Goal: Task Accomplishment & Management: Complete application form

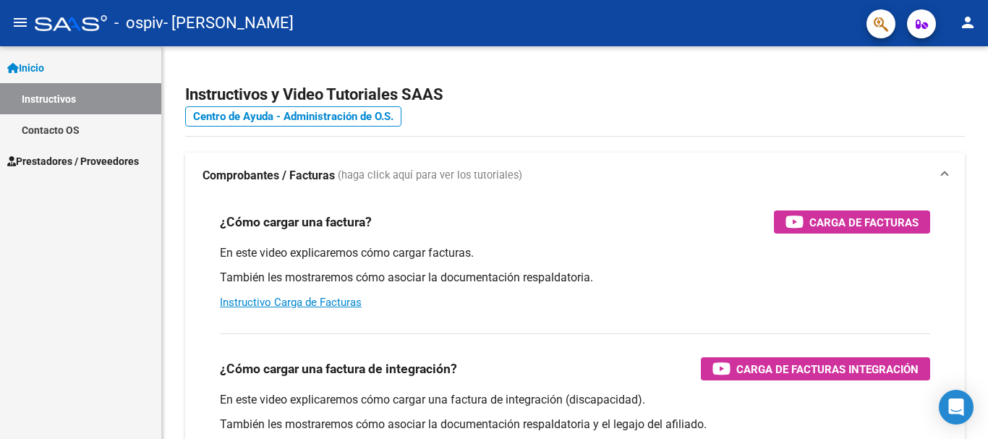
click at [56, 151] on link "Prestadores / Proveedores" at bounding box center [80, 160] width 161 height 31
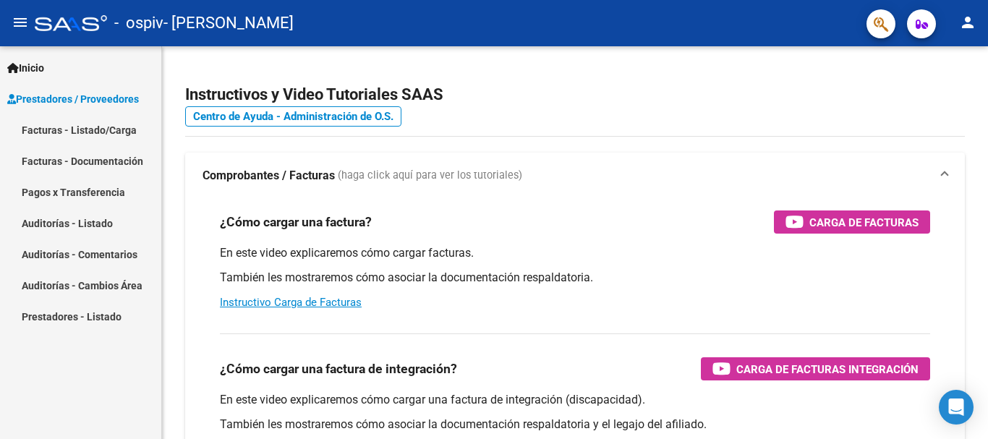
click at [107, 128] on link "Facturas - Listado/Carga" at bounding box center [80, 129] width 161 height 31
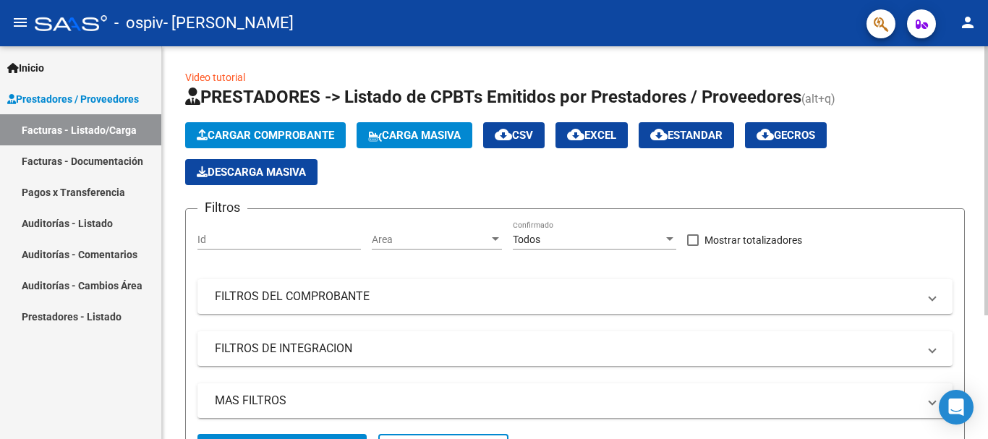
click at [237, 119] on app-list-header "PRESTADORES -> Listado de CPBTs Emitidos por Prestadores / Proveedores (alt+q) …" at bounding box center [575, 280] width 780 height 390
click at [241, 129] on span "Cargar Comprobante" at bounding box center [265, 135] width 137 height 13
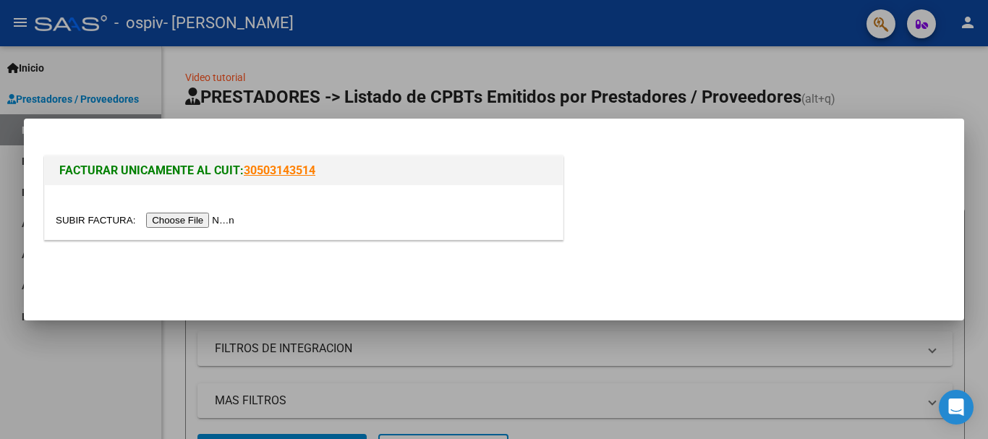
click at [216, 219] on input "file" at bounding box center [147, 220] width 183 height 15
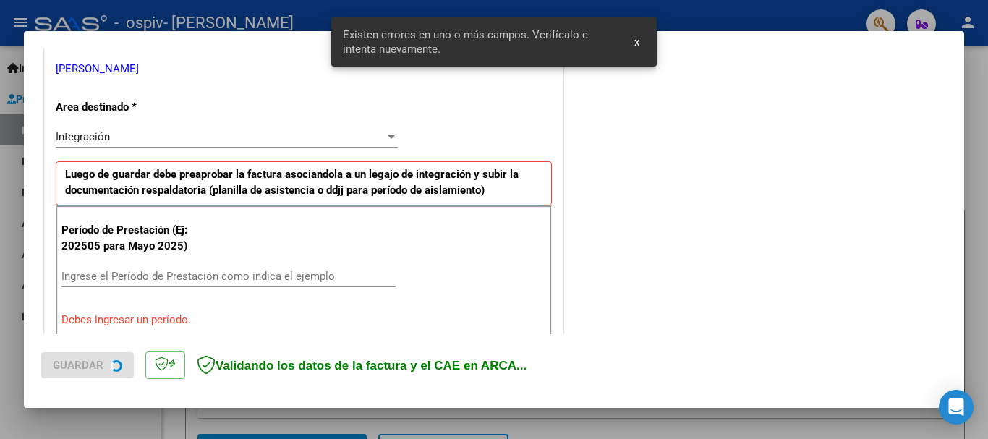
scroll to position [334, 0]
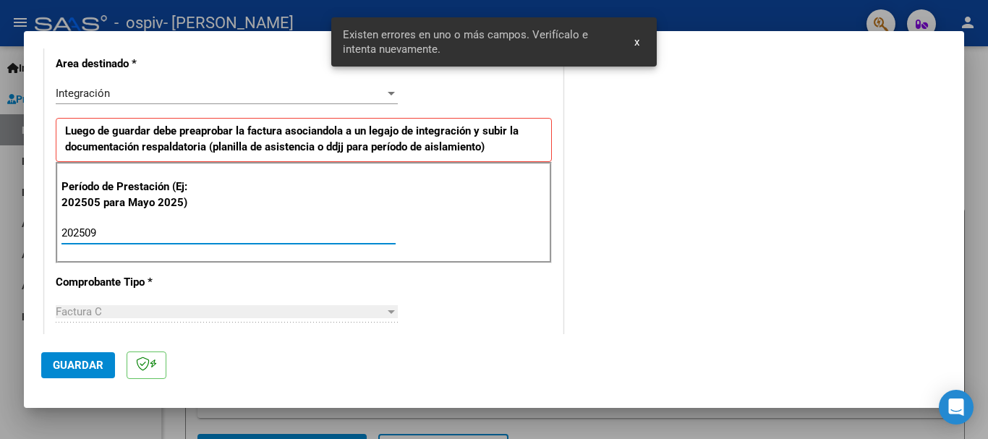
drag, startPoint x: 208, startPoint y: 235, endPoint x: 140, endPoint y: 300, distance: 94.1
click at [207, 235] on input "202509" at bounding box center [228, 232] width 334 height 13
type input "202509"
click at [48, 370] on button "Guardar" at bounding box center [78, 365] width 74 height 26
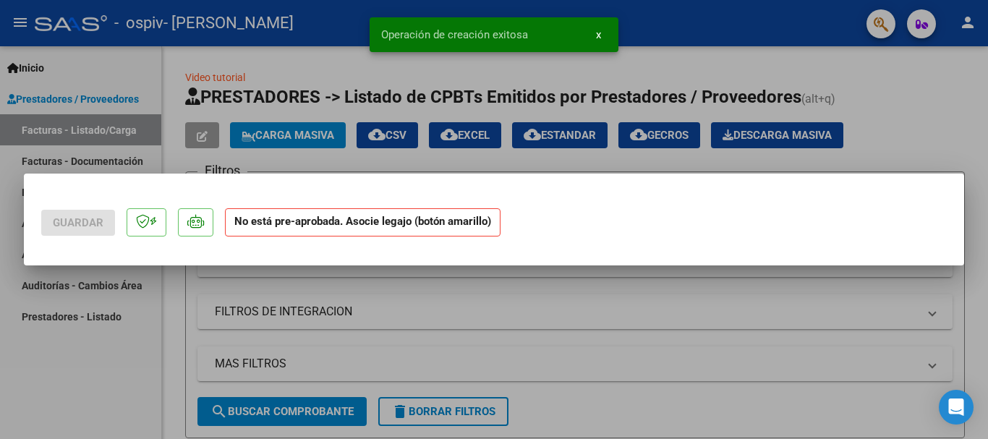
scroll to position [0, 0]
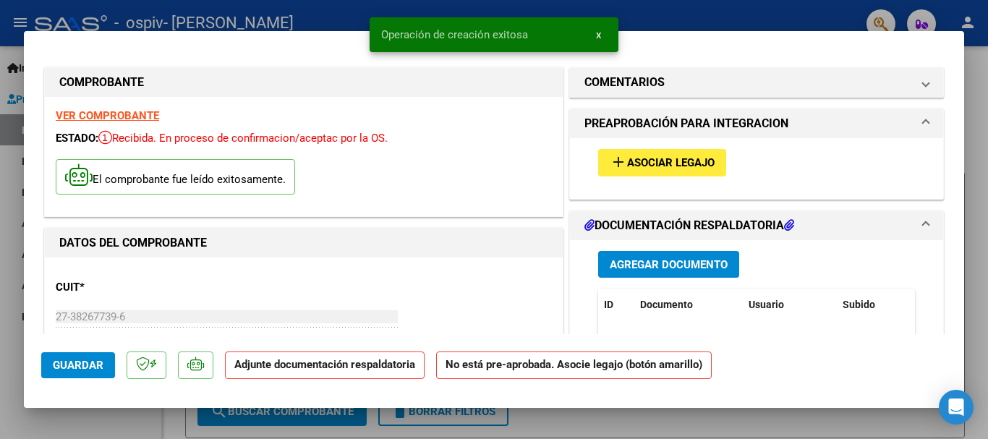
click at [639, 167] on span "Asociar Legajo" at bounding box center [671, 163] width 88 height 13
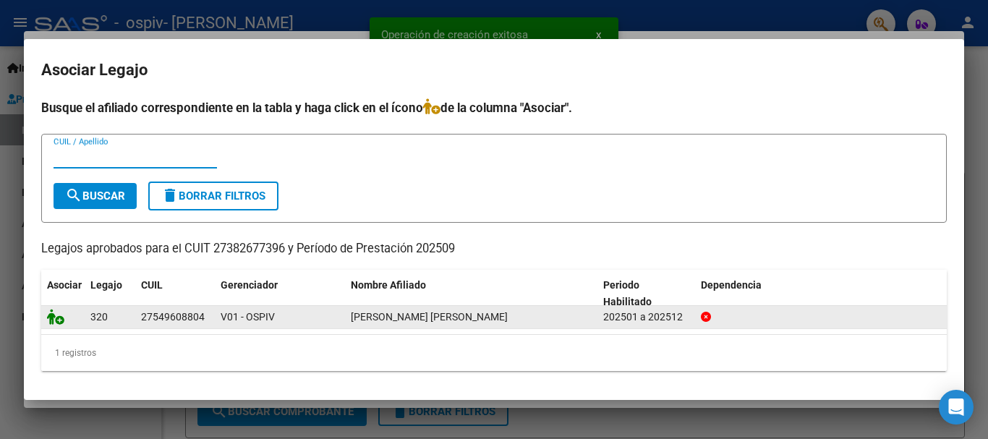
click at [51, 322] on icon at bounding box center [55, 317] width 17 height 16
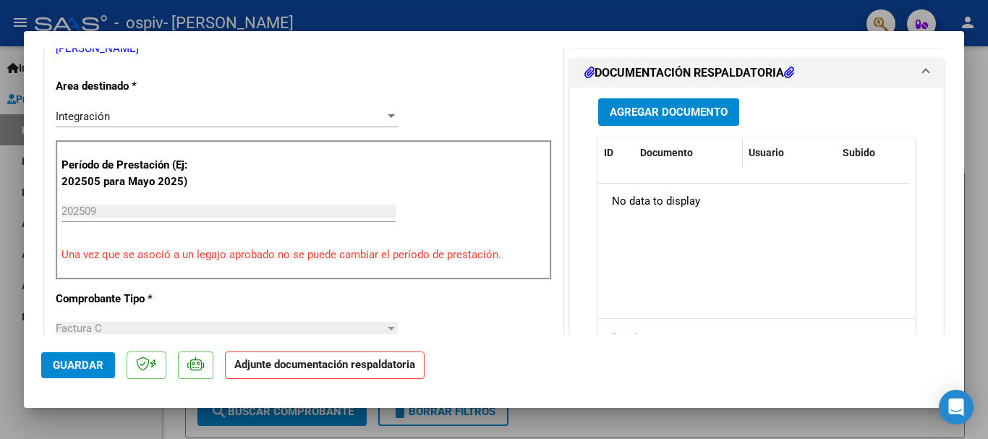
scroll to position [362, 0]
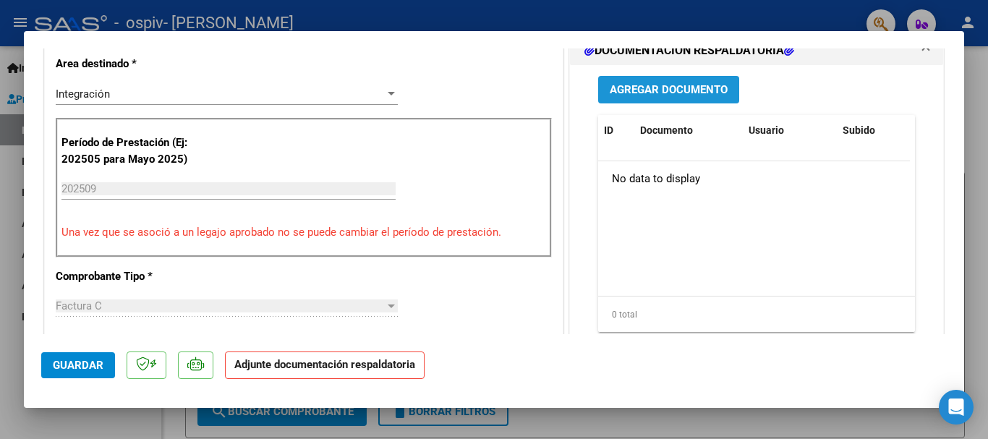
click at [664, 88] on span "Agregar Documento" at bounding box center [669, 90] width 118 height 13
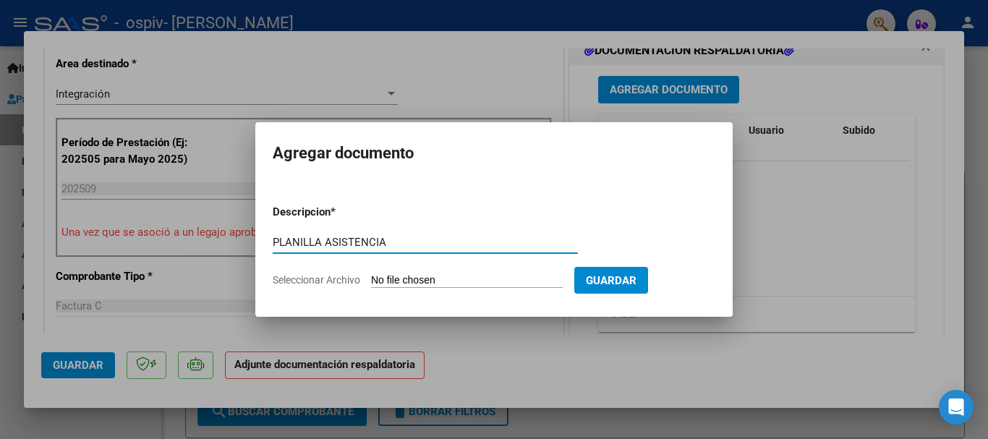
type input "PLANILLA ASISTENCIA"
click at [476, 274] on input "Seleccionar Archivo" at bounding box center [467, 281] width 192 height 14
type input "C:\fakepath\[PERSON_NAME] PSL PLANILLA SEP.pdf"
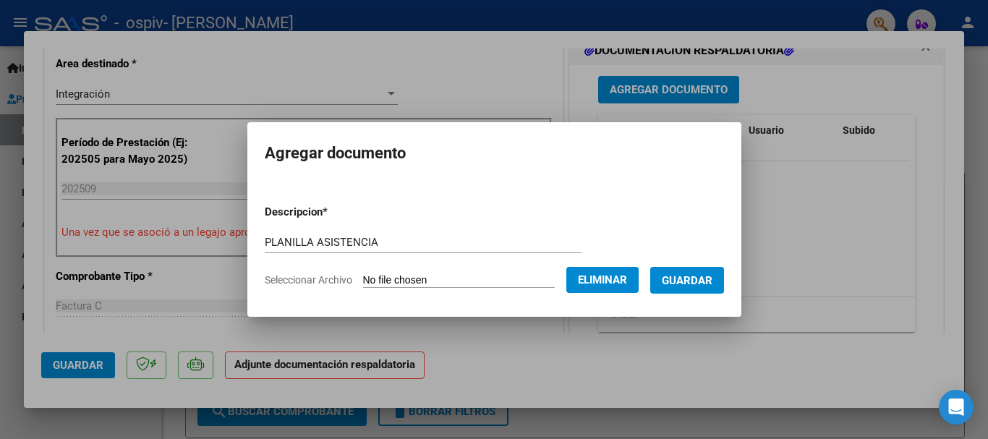
click at [684, 279] on span "Guardar" at bounding box center [687, 280] width 51 height 13
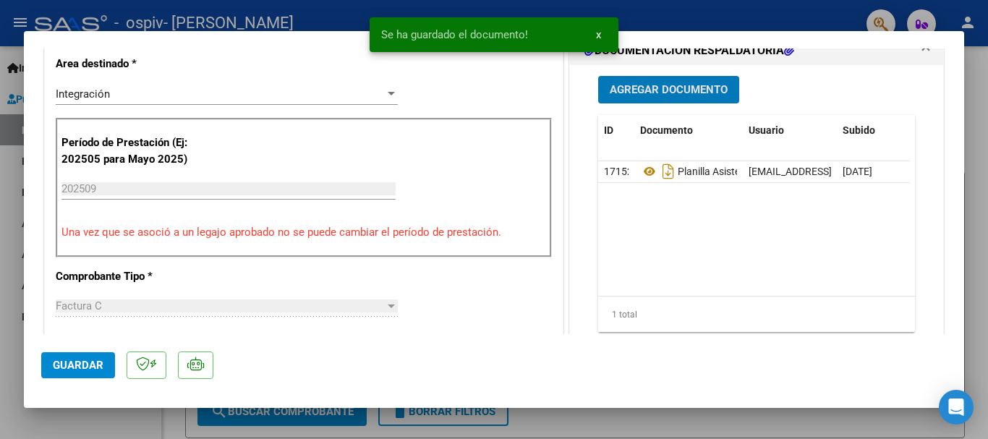
click at [681, 90] on span "Agregar Documento" at bounding box center [669, 90] width 118 height 13
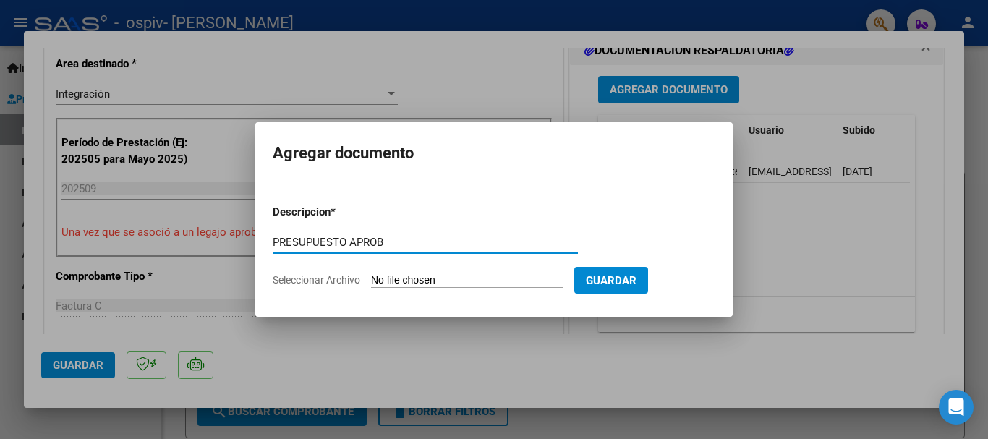
type input "PRESUPUESTO APROB"
click at [463, 274] on input "Seleccionar Archivo" at bounding box center [467, 281] width 192 height 14
type input "C:\fakepath\[PERSON_NAME] PSL PRESUP APROBADO 2025.pdf"
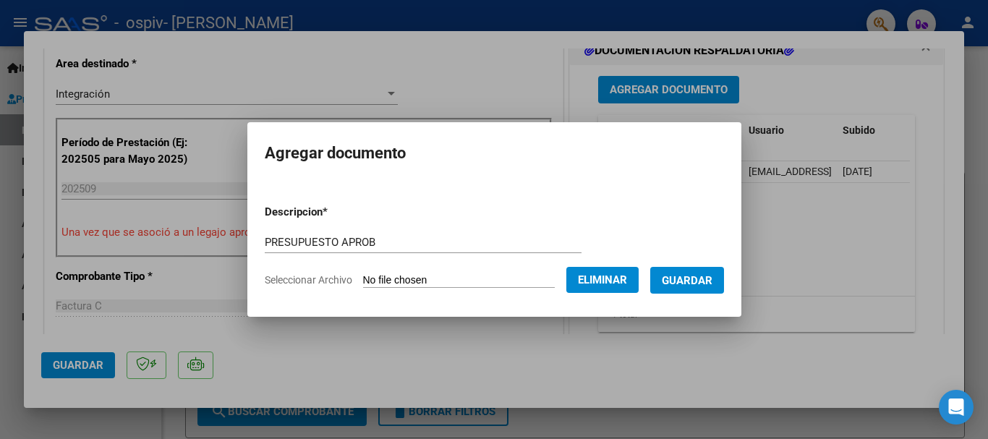
click at [699, 286] on span "Guardar" at bounding box center [687, 280] width 51 height 13
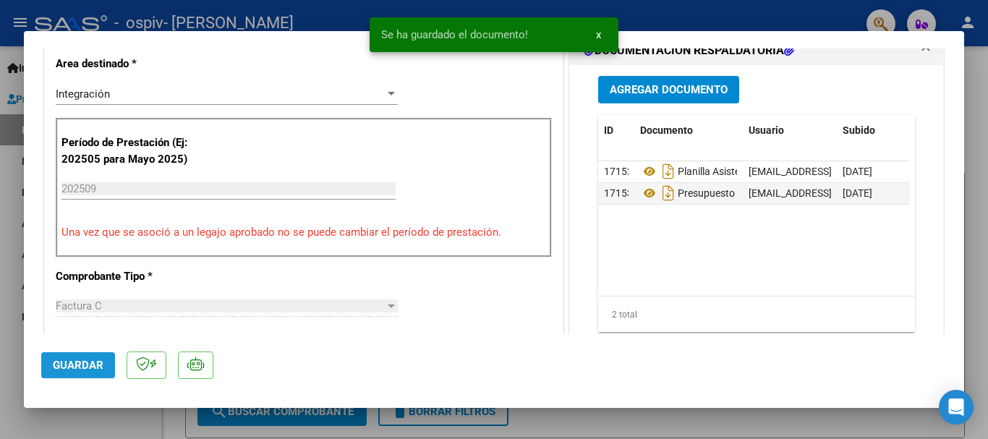
click at [93, 372] on button "Guardar" at bounding box center [78, 365] width 74 height 26
click at [598, 29] on span "x" at bounding box center [598, 34] width 5 height 13
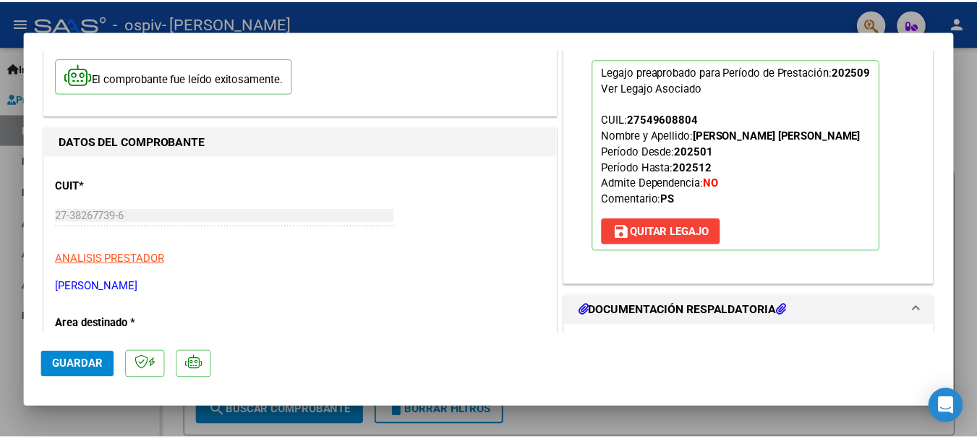
scroll to position [0, 0]
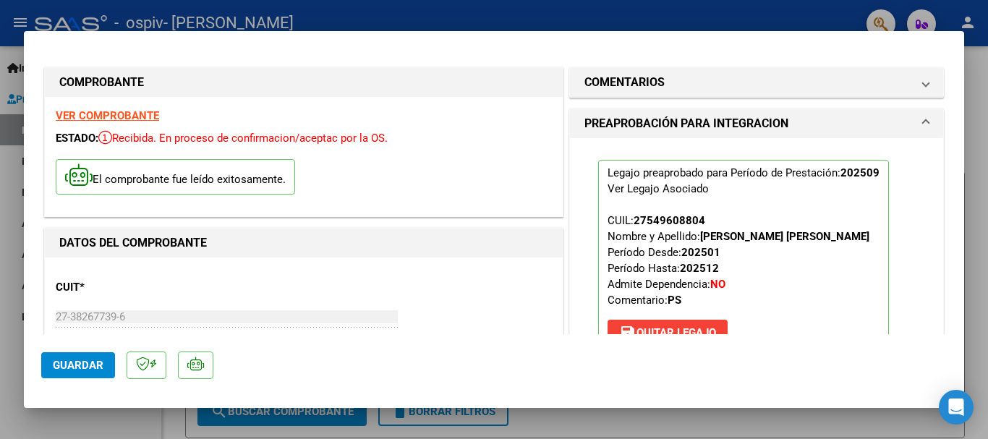
click at [170, 27] on div at bounding box center [494, 219] width 988 height 439
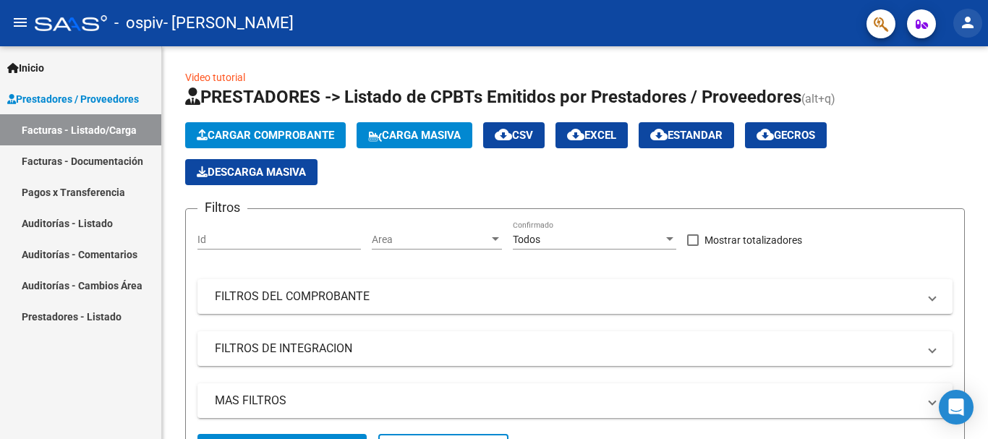
click at [970, 16] on mat-icon "person" at bounding box center [967, 22] width 17 height 17
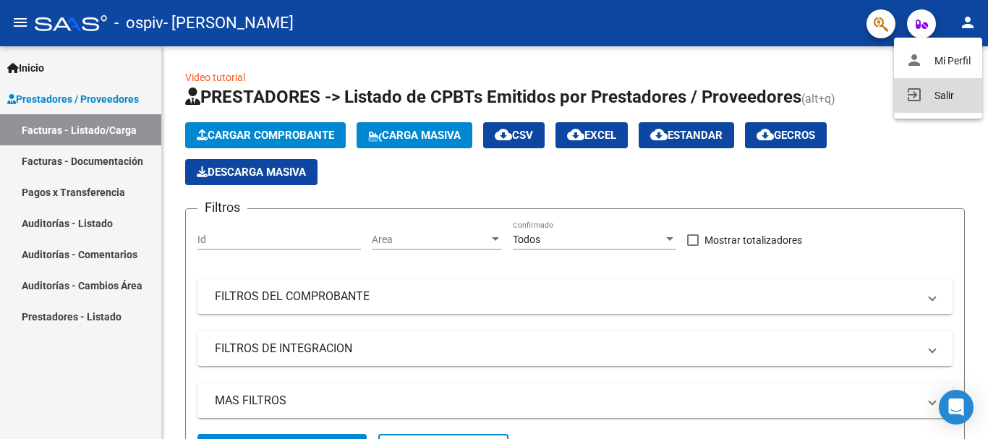
click at [937, 100] on button "exit_to_app Salir" at bounding box center [938, 95] width 88 height 35
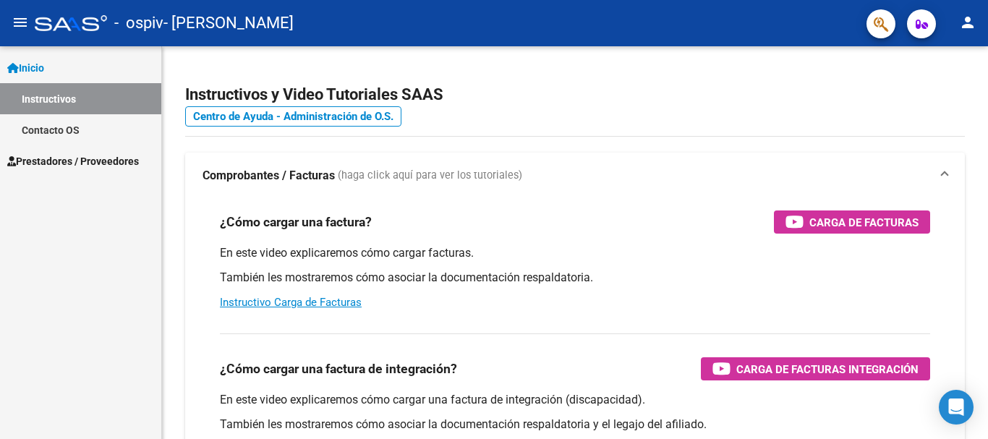
click at [80, 169] on span "Prestadores / Proveedores" at bounding box center [73, 161] width 132 height 16
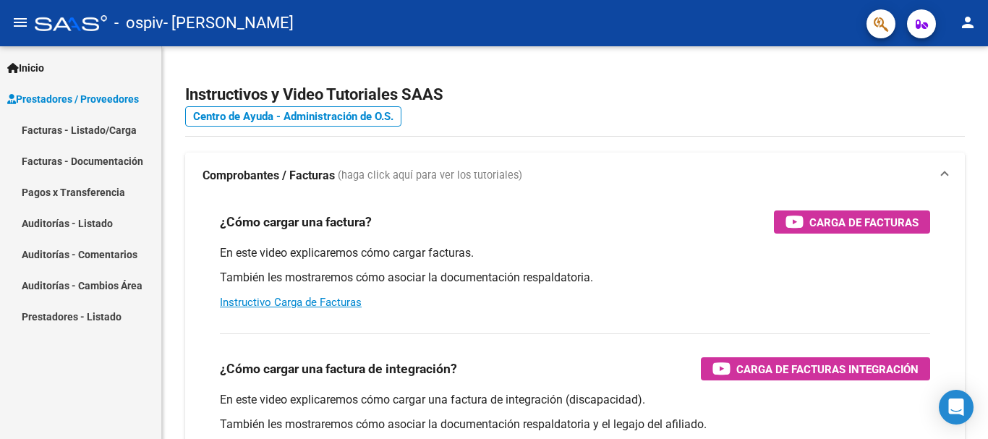
click at [97, 131] on link "Facturas - Listado/Carga" at bounding box center [80, 129] width 161 height 31
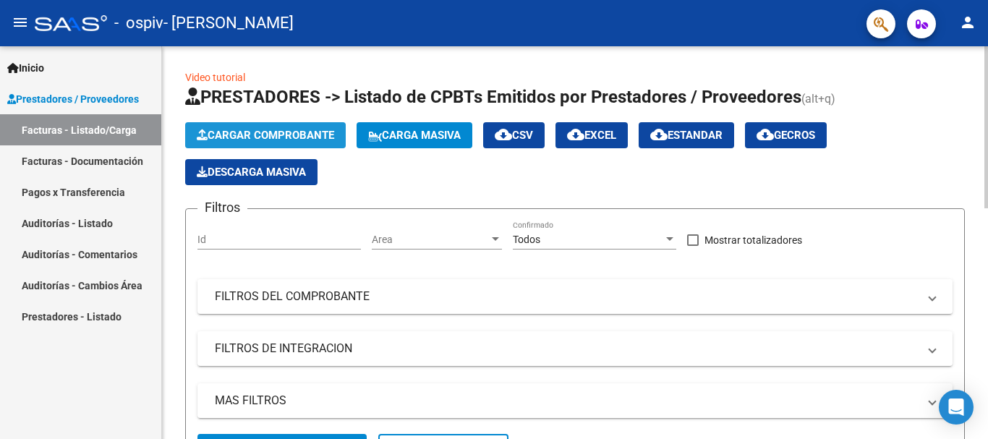
click at [208, 137] on span "Cargar Comprobante" at bounding box center [265, 135] width 137 height 13
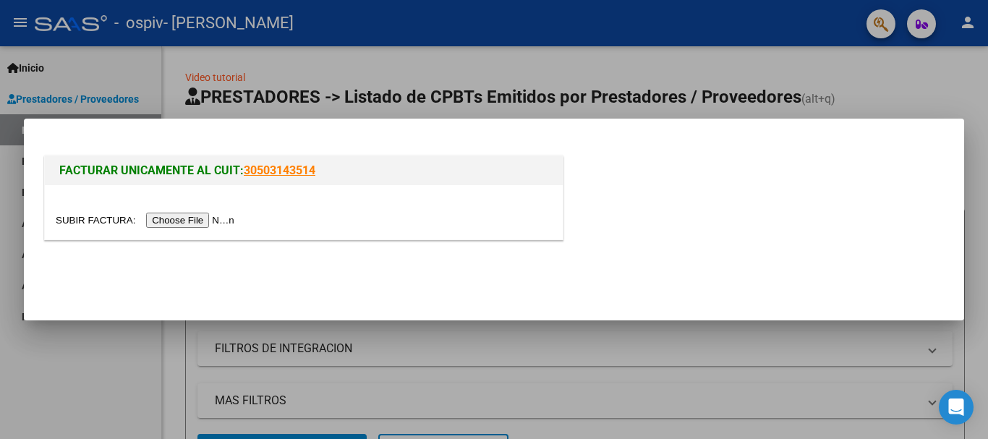
click at [196, 215] on input "file" at bounding box center [147, 220] width 183 height 15
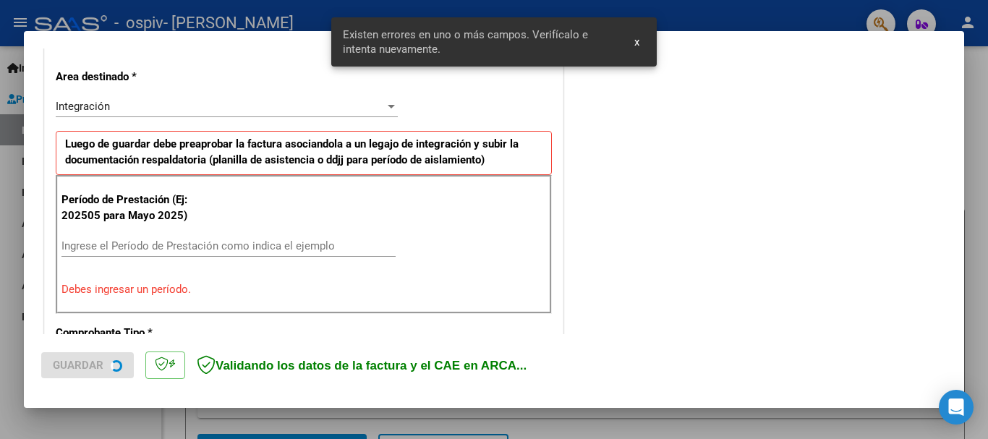
scroll to position [334, 0]
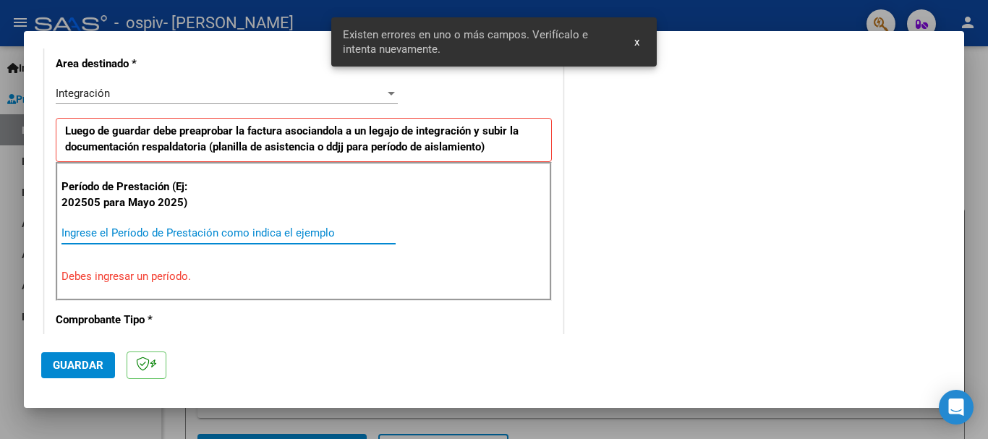
click at [244, 231] on input "Ingrese el Período de Prestación como indica el ejemplo" at bounding box center [228, 232] width 334 height 13
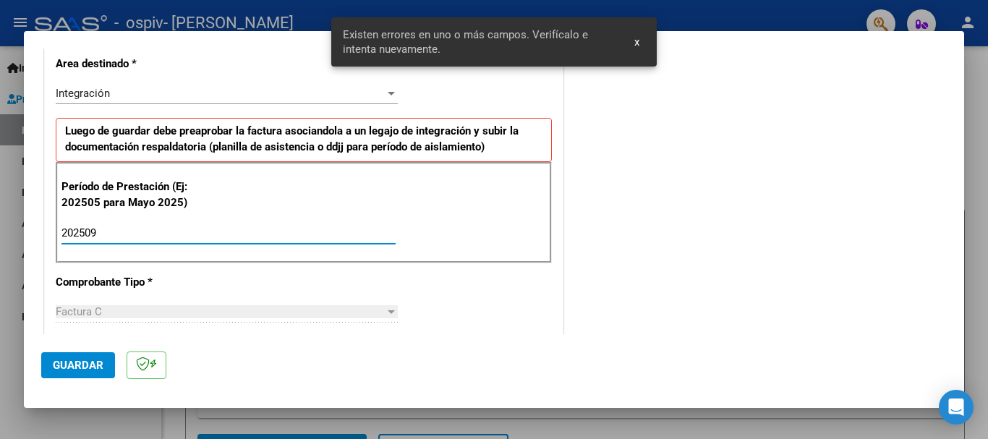
type input "202509"
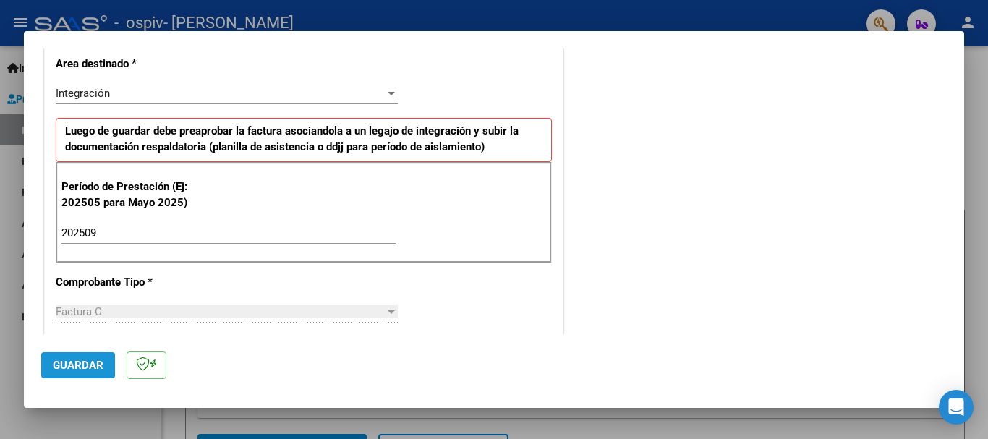
click at [54, 363] on span "Guardar" at bounding box center [78, 365] width 51 height 13
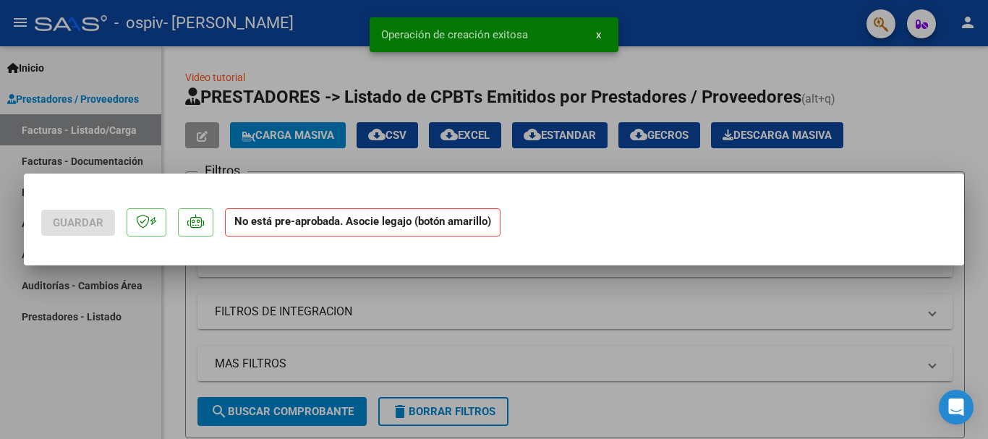
scroll to position [0, 0]
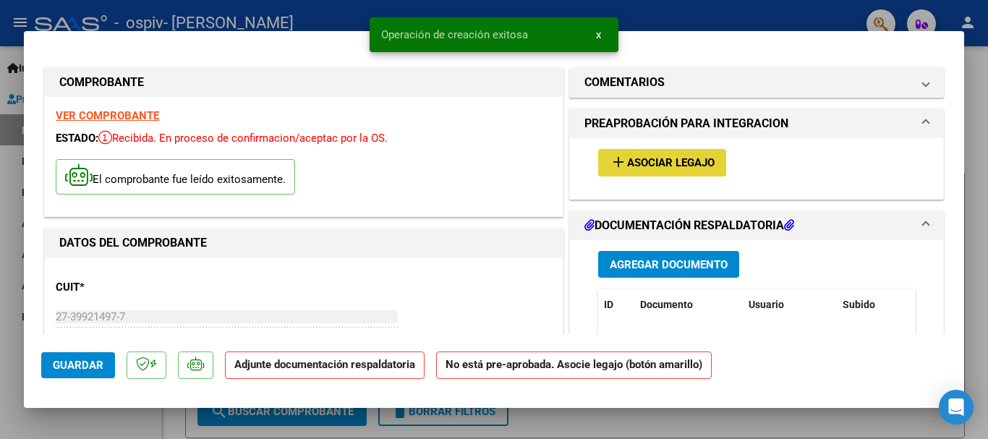
click at [694, 163] on span "Asociar Legajo" at bounding box center [671, 163] width 88 height 13
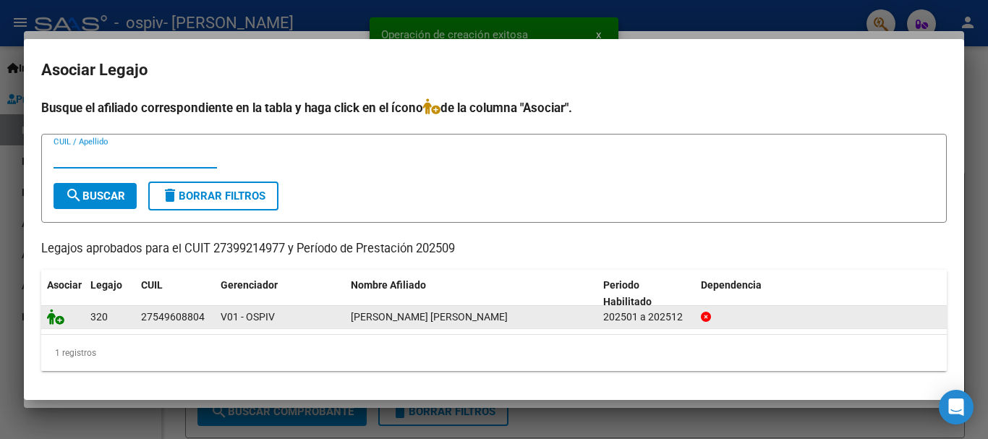
click at [59, 324] on icon at bounding box center [55, 317] width 17 height 16
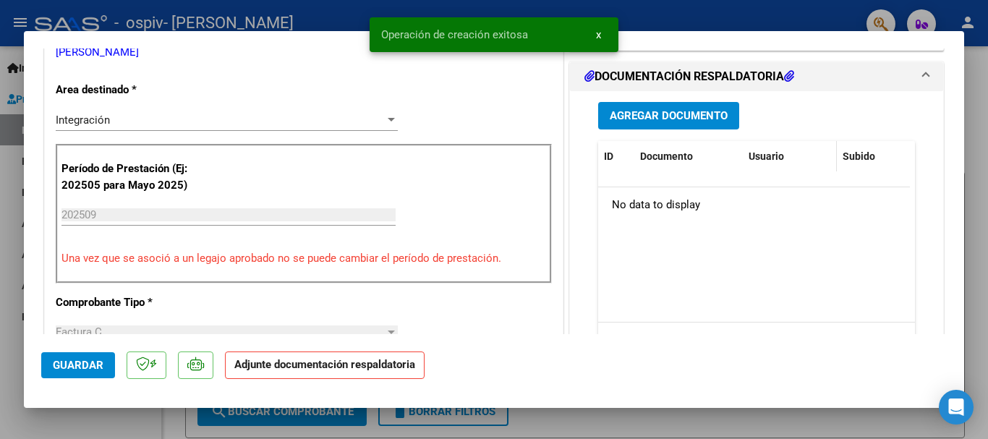
scroll to position [362, 0]
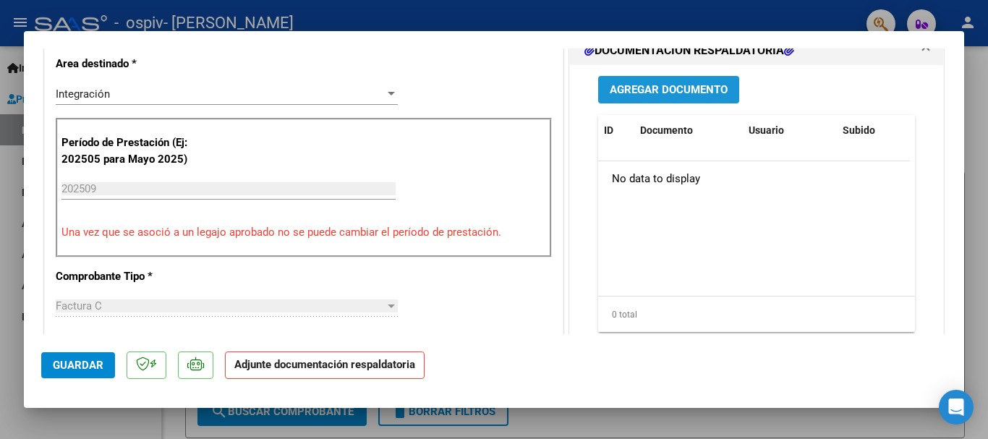
click at [650, 90] on span "Agregar Documento" at bounding box center [669, 90] width 118 height 13
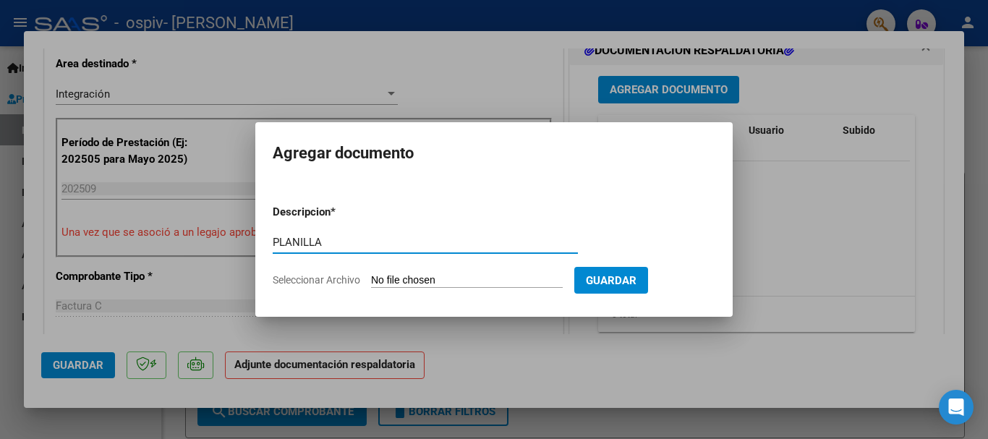
type input "PLANILLA"
click at [421, 272] on form "Descripcion * PLANILLA Escriba aquí una descripcion Seleccionar Archivo Guardar" at bounding box center [494, 246] width 443 height 106
click at [420, 277] on input "Seleccionar Archivo" at bounding box center [467, 281] width 192 height 14
type input "C:\fakepath\ORREGO PSP PLANILLA SEP.pdf"
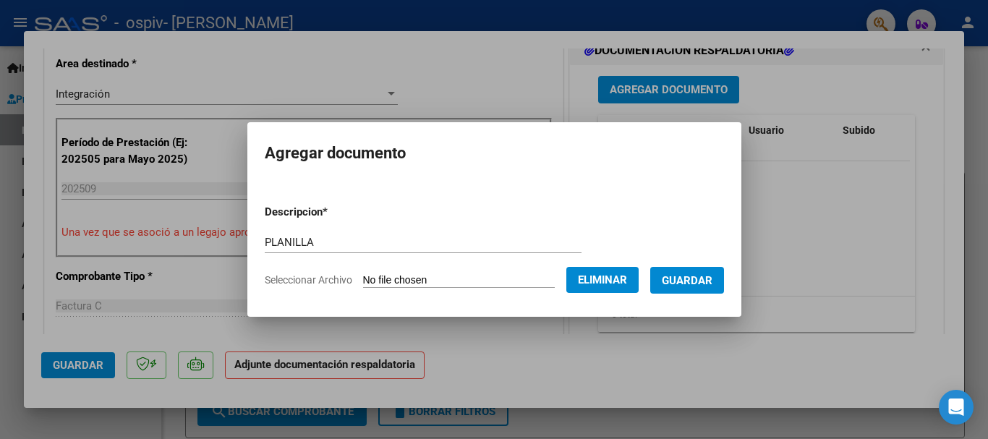
click at [708, 281] on span "Guardar" at bounding box center [687, 280] width 51 height 13
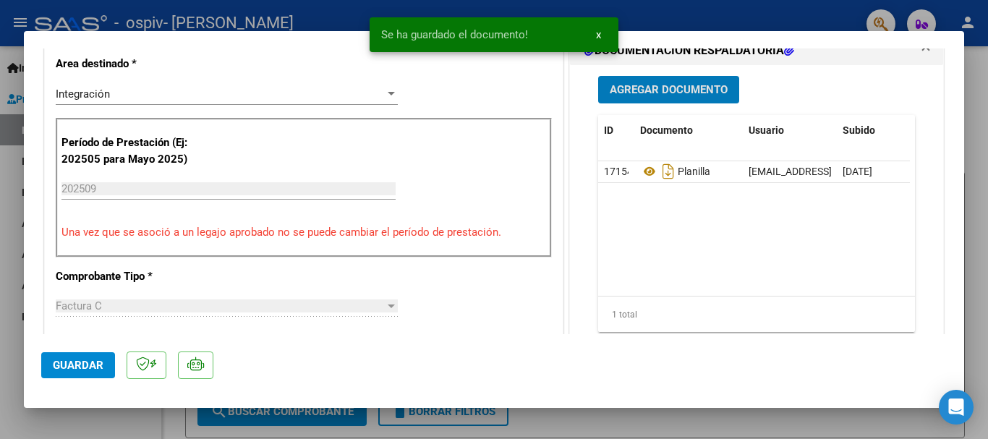
click at [707, 80] on button "Agregar Documento" at bounding box center [668, 89] width 141 height 27
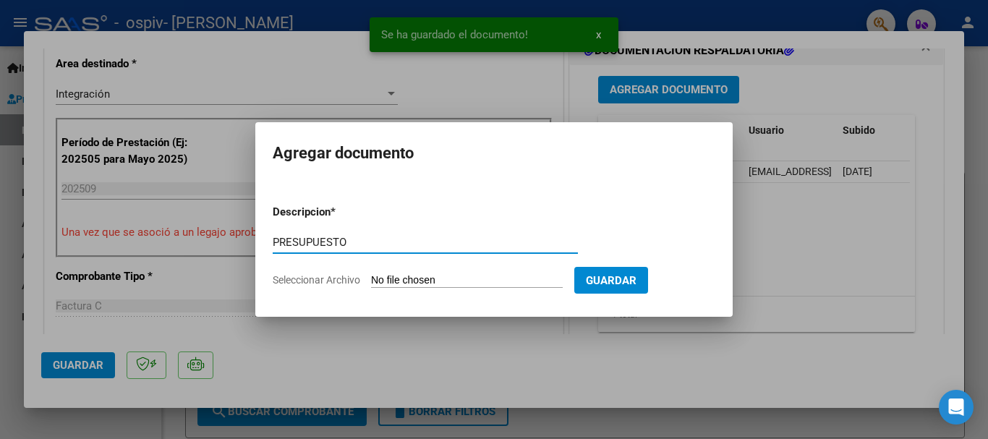
type input "PRESUPUESTO"
click at [463, 281] on input "Seleccionar Archivo" at bounding box center [467, 281] width 192 height 14
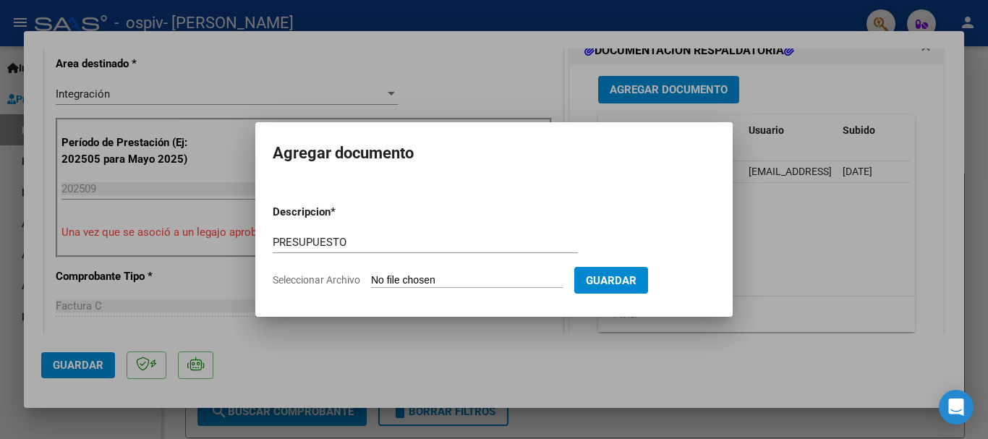
type input "C:\fakepath\ORREGO PSP PRESUP APROBADO 2025.pdf"
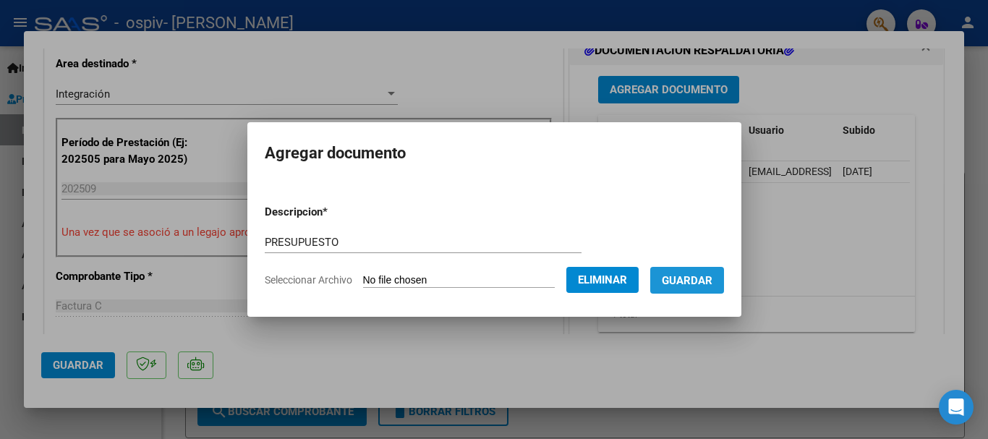
click at [694, 287] on button "Guardar" at bounding box center [687, 280] width 74 height 27
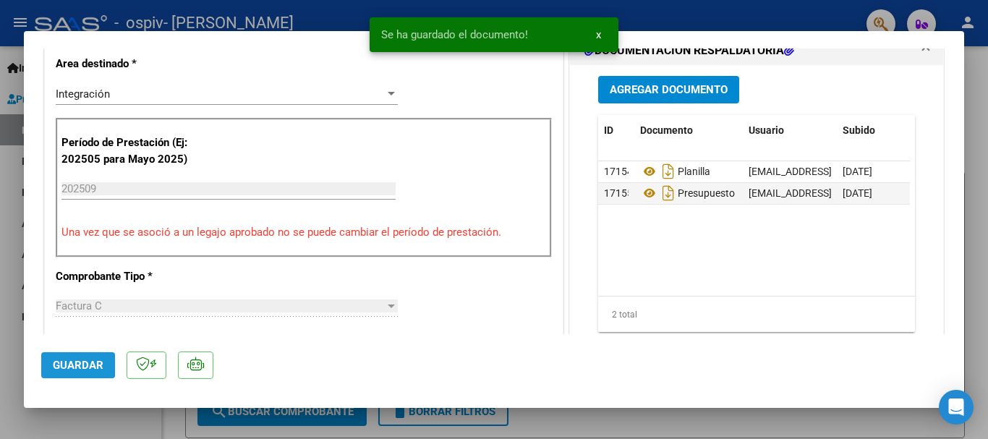
click at [59, 364] on span "Guardar" at bounding box center [78, 365] width 51 height 13
click at [671, 19] on div at bounding box center [494, 219] width 988 height 439
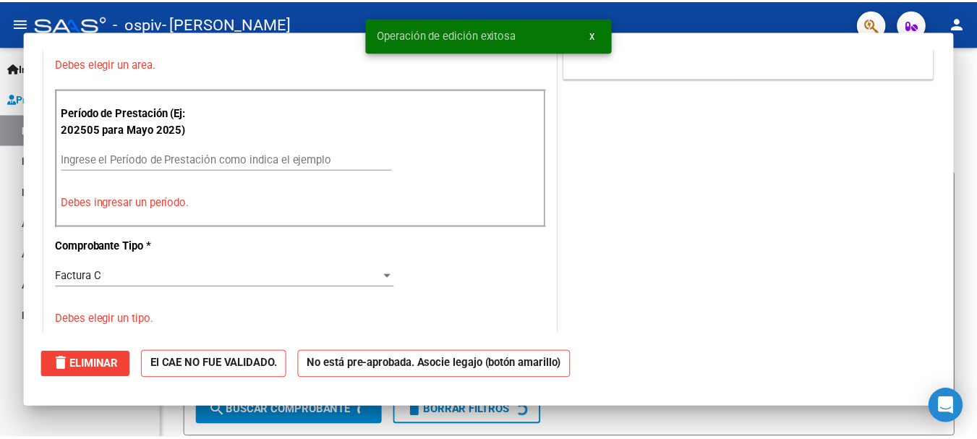
scroll to position [0, 0]
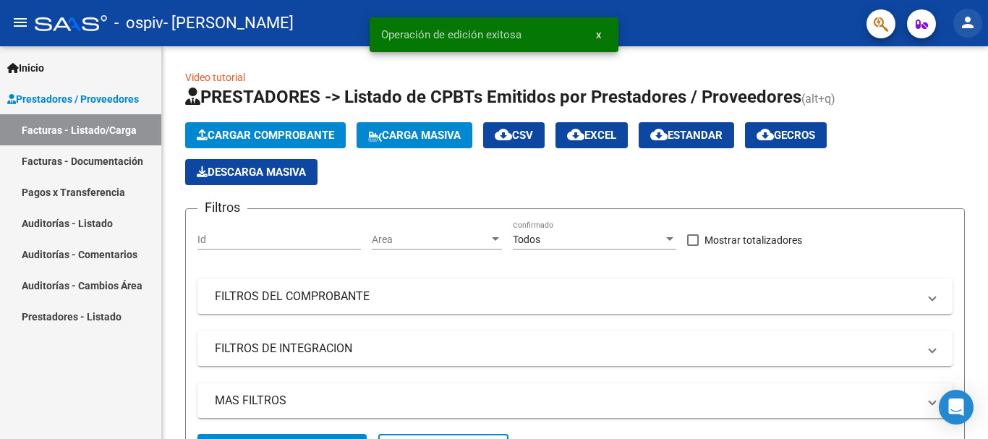
click at [970, 22] on mat-icon "person" at bounding box center [967, 22] width 17 height 17
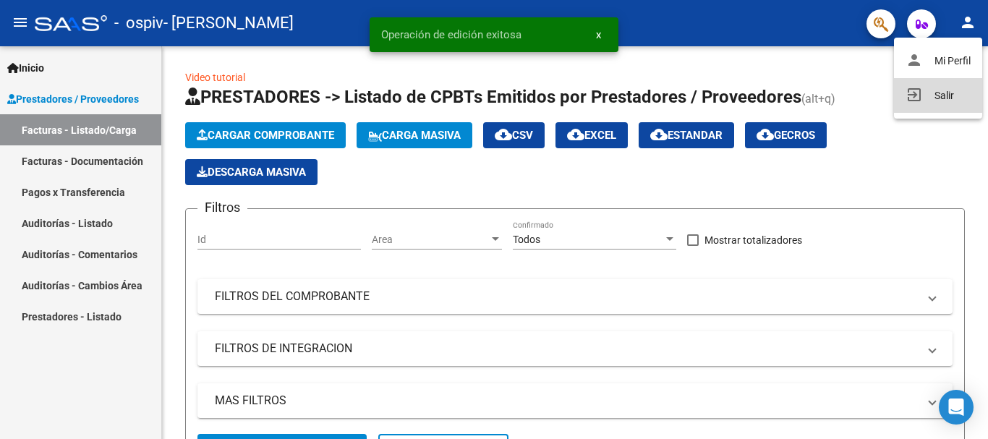
click at [926, 98] on button "exit_to_app Salir" at bounding box center [938, 95] width 88 height 35
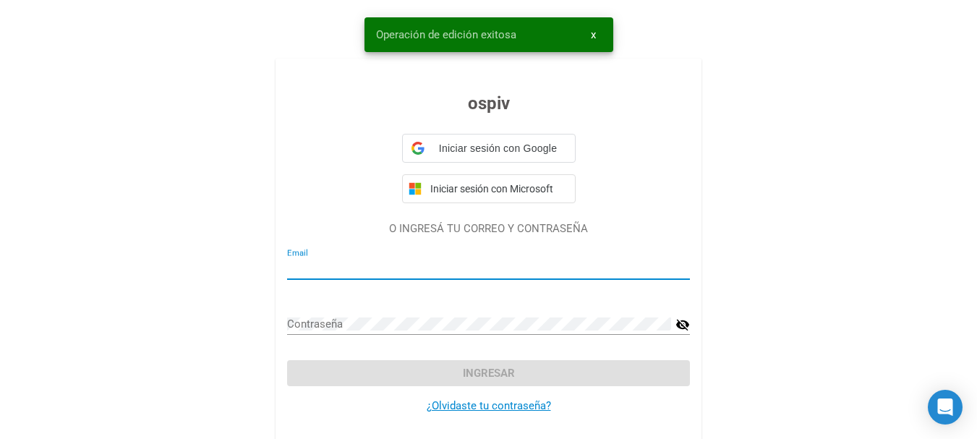
type input "santacreulucila@gmail.com"
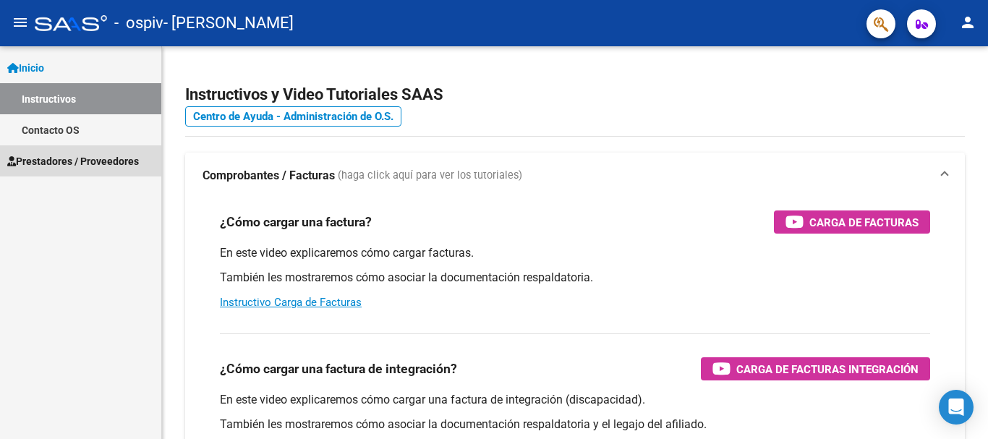
click at [57, 162] on span "Prestadores / Proveedores" at bounding box center [73, 161] width 132 height 16
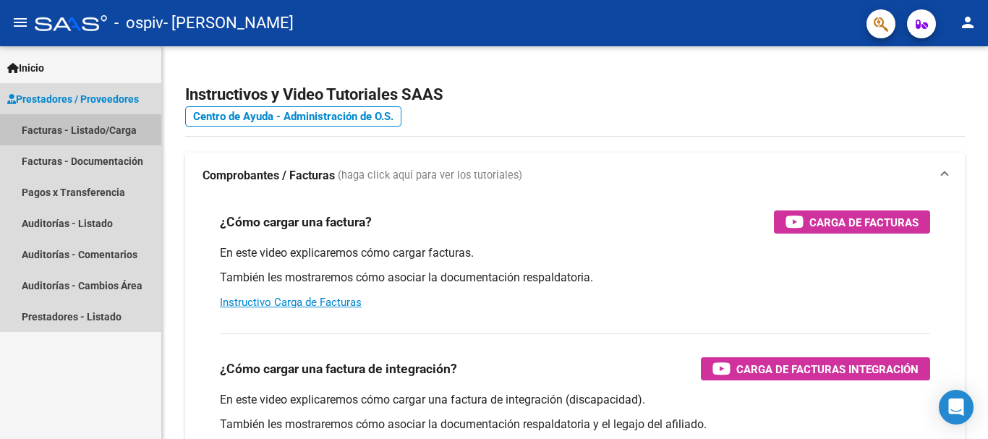
click at [57, 162] on mat-nav-list "Facturas - Listado/Carga Facturas - Documentación Pagos x Transferencia Auditor…" at bounding box center [80, 223] width 161 height 218
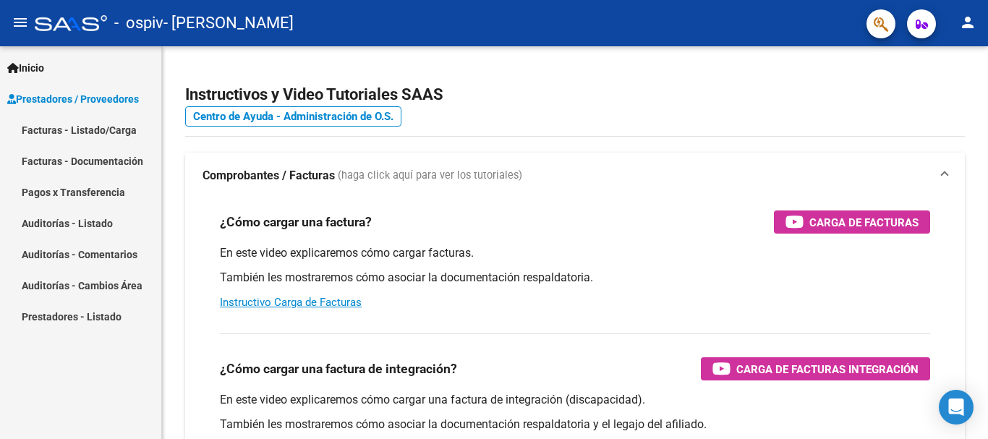
click at [61, 133] on link "Facturas - Listado/Carga" at bounding box center [80, 129] width 161 height 31
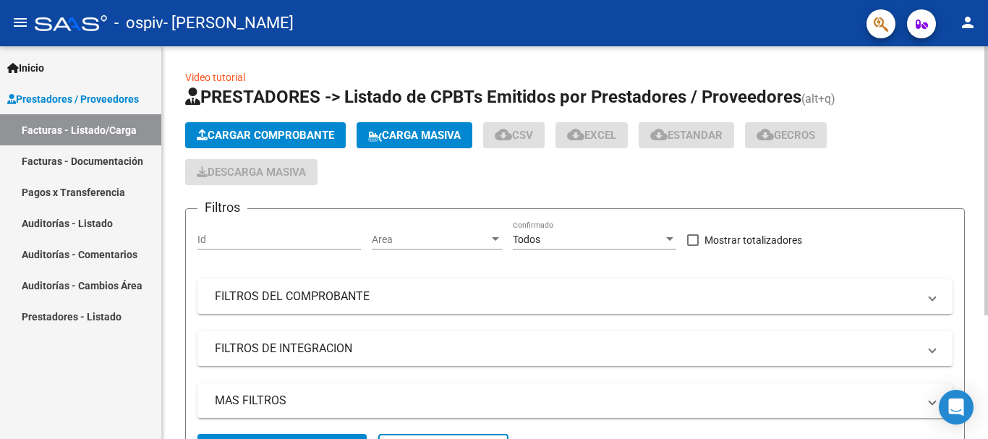
click at [225, 134] on span "Cargar Comprobante" at bounding box center [265, 135] width 137 height 13
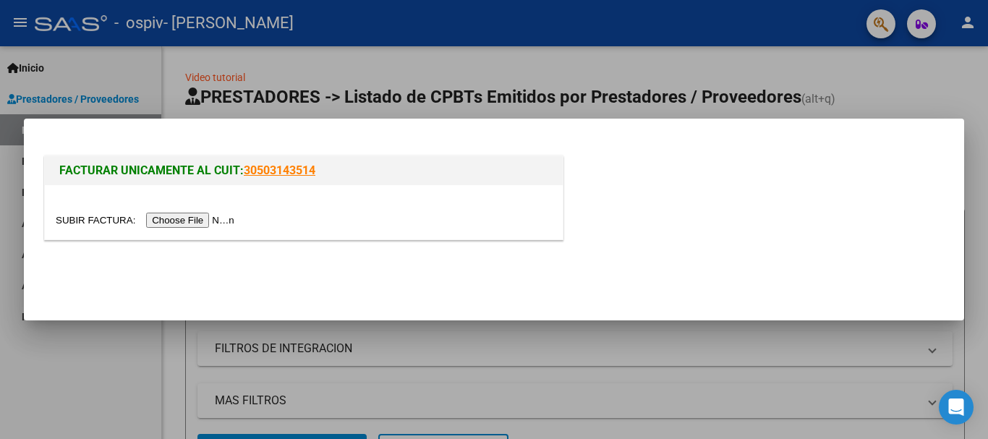
click at [168, 223] on input "file" at bounding box center [147, 220] width 183 height 15
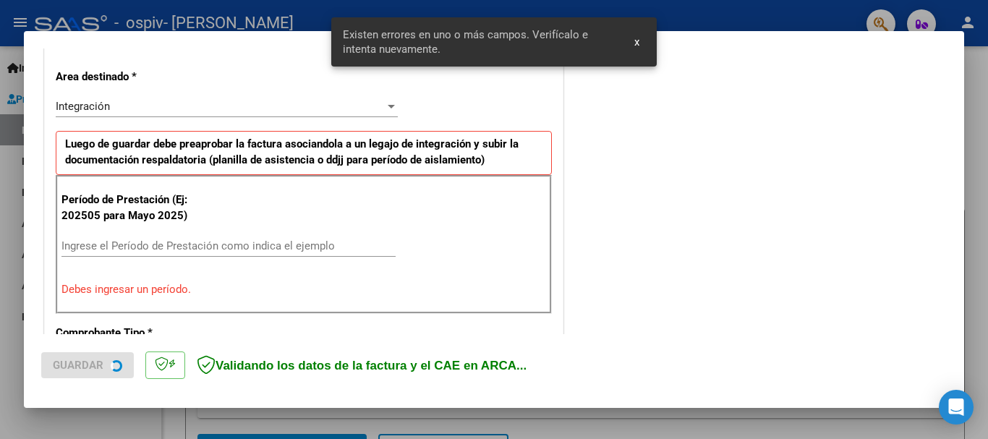
scroll to position [334, 0]
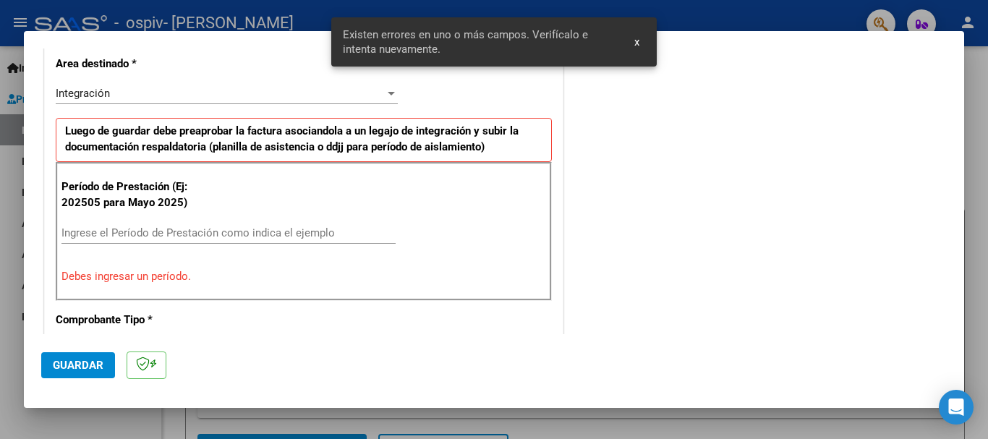
click at [221, 234] on input "Ingrese el Período de Prestación como indica el ejemplo" at bounding box center [228, 232] width 334 height 13
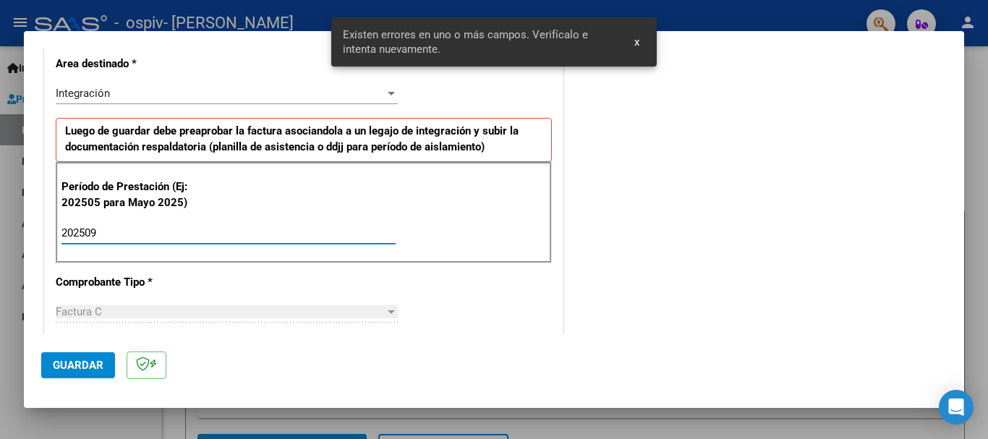
type input "202509"
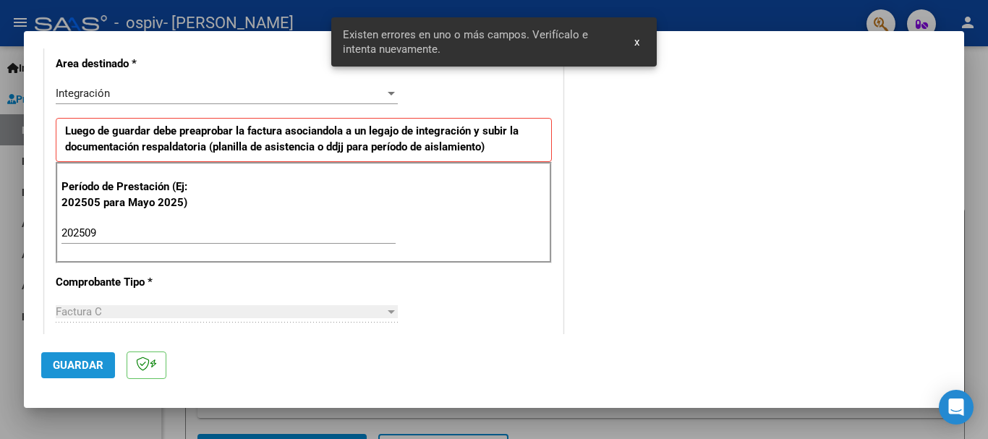
click at [63, 360] on span "Guardar" at bounding box center [78, 365] width 51 height 13
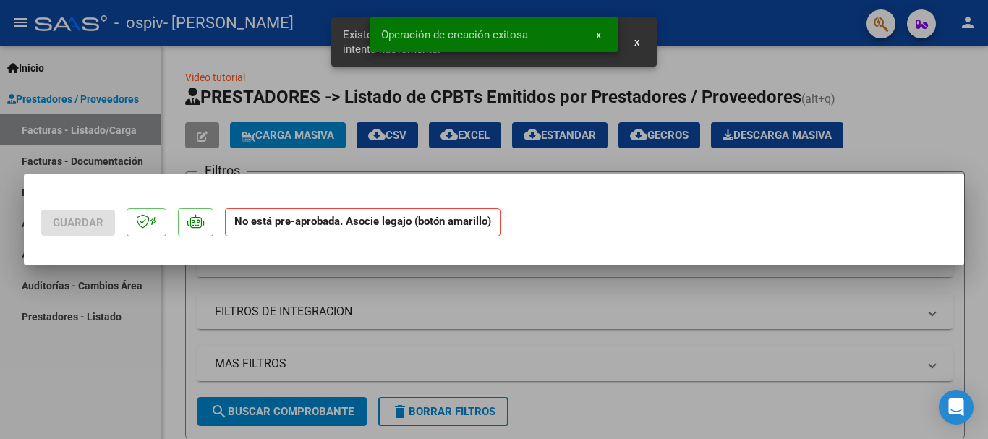
scroll to position [0, 0]
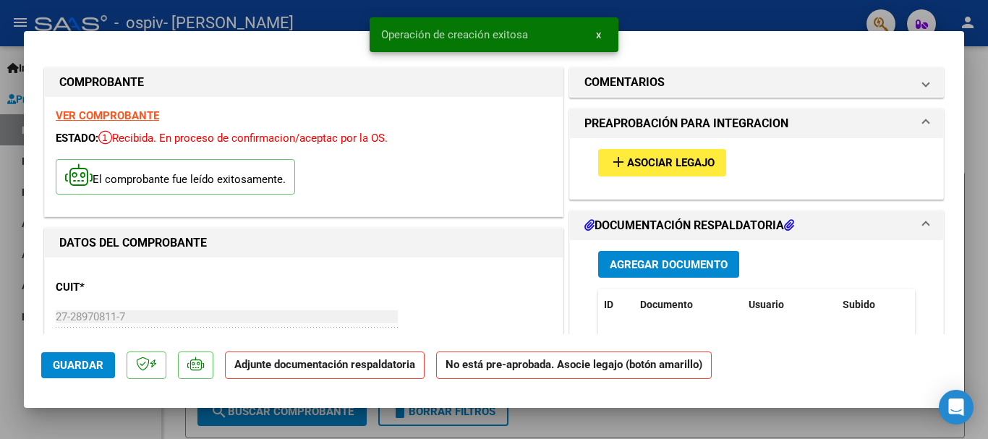
click at [702, 151] on button "add Asociar Legajo" at bounding box center [662, 162] width 128 height 27
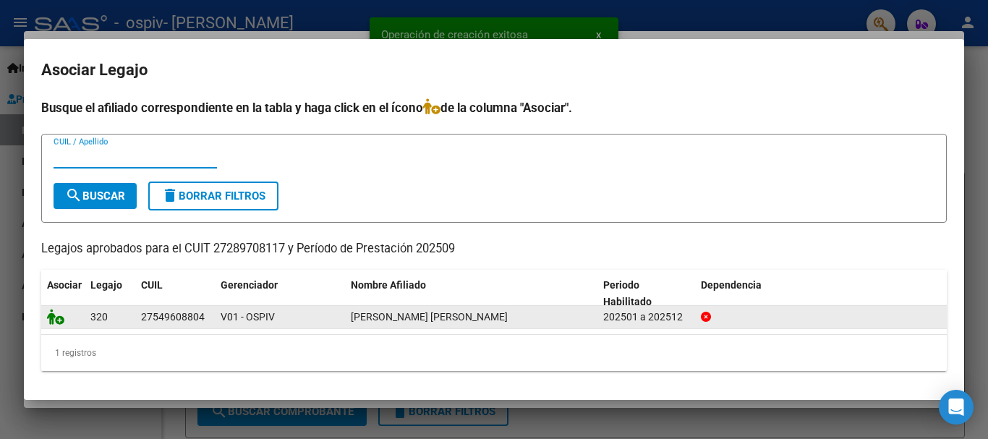
click at [50, 322] on icon at bounding box center [55, 317] width 17 height 16
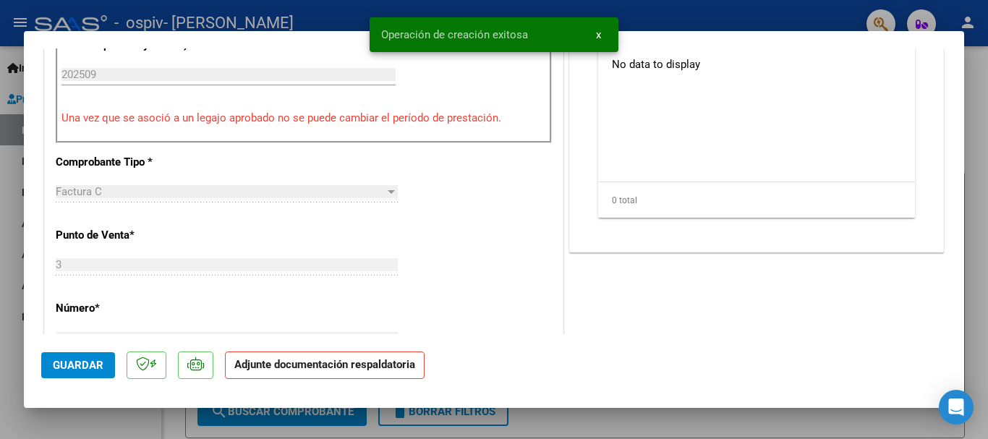
scroll to position [362, 0]
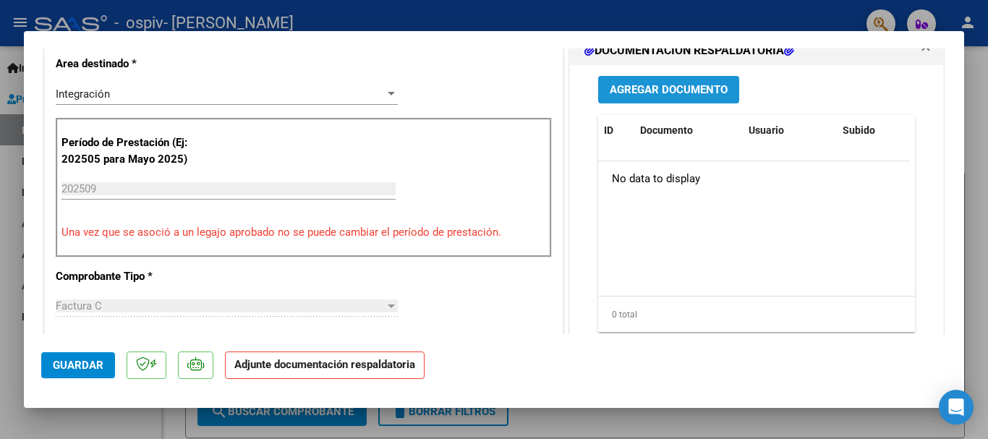
click at [668, 88] on span "Agregar Documento" at bounding box center [669, 90] width 118 height 13
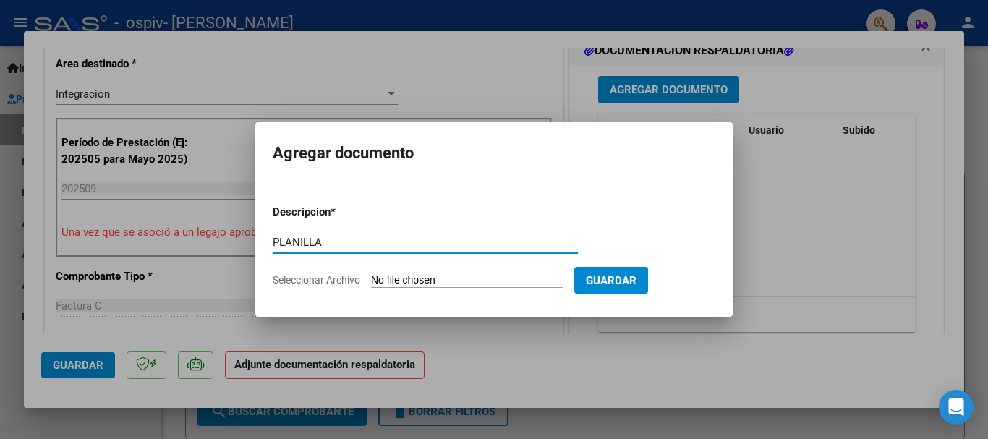
type input "PLANILLA"
click at [423, 277] on input "Seleccionar Archivo" at bounding box center [467, 281] width 192 height 14
type input "C:\fakepath\ORREGO FONO PLANILLA SEP.pdf"
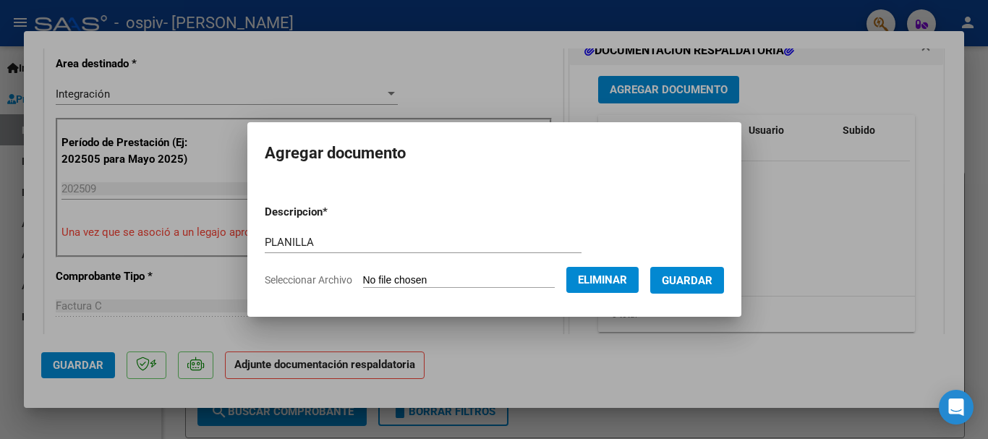
click at [704, 286] on span "Guardar" at bounding box center [687, 280] width 51 height 13
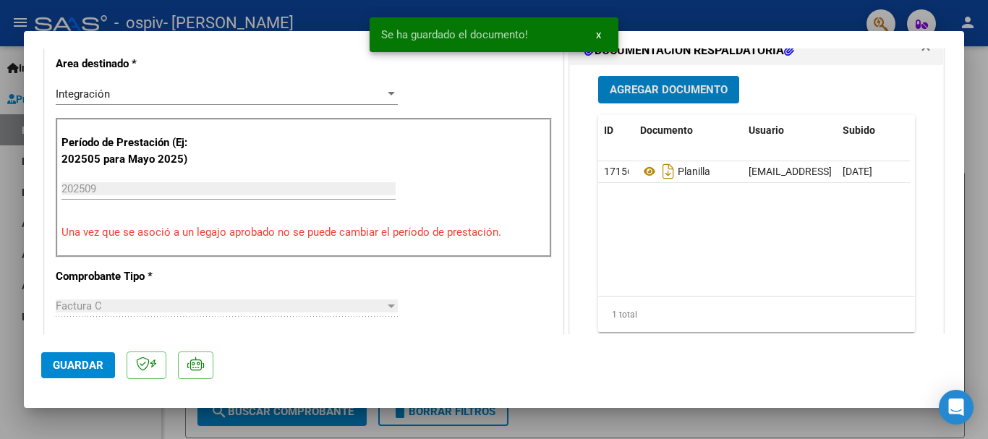
click at [680, 89] on span "Agregar Documento" at bounding box center [669, 90] width 118 height 13
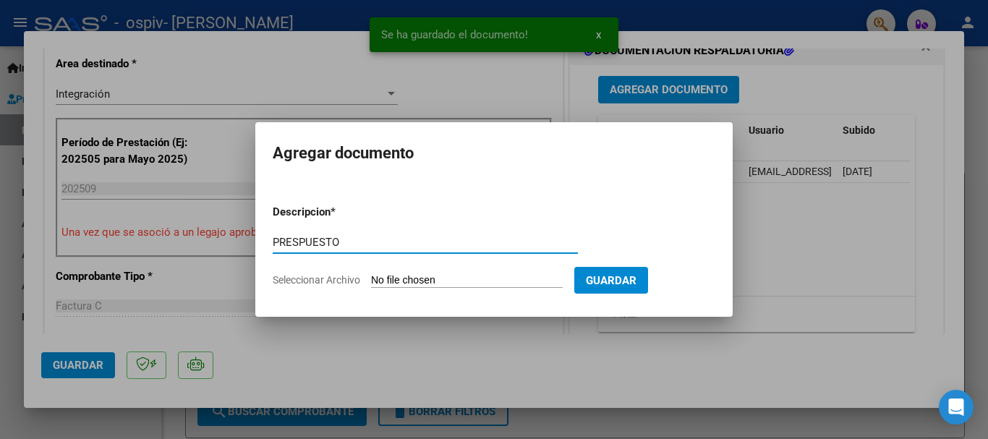
type input "PRESPUESTO"
click at [432, 272] on form "Descripcion * PRESPUESTO Escriba aquí una descripcion Seleccionar Archivo Guard…" at bounding box center [494, 246] width 443 height 106
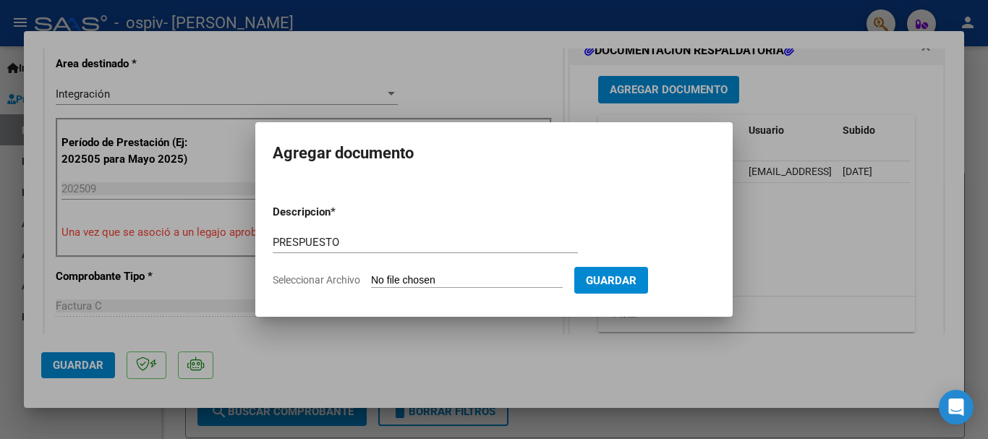
click at [395, 282] on input "Seleccionar Archivo" at bounding box center [467, 281] width 192 height 14
type input "C:\fakepath\ORREGO FONO PRESUP APROBADO 2025.pdf"
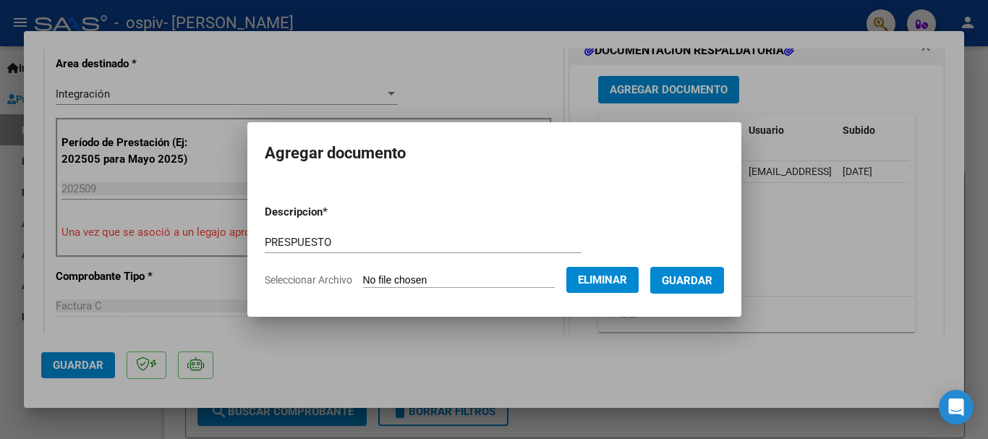
click at [689, 287] on button "Guardar" at bounding box center [687, 280] width 74 height 27
